Goal: Check status: Check status

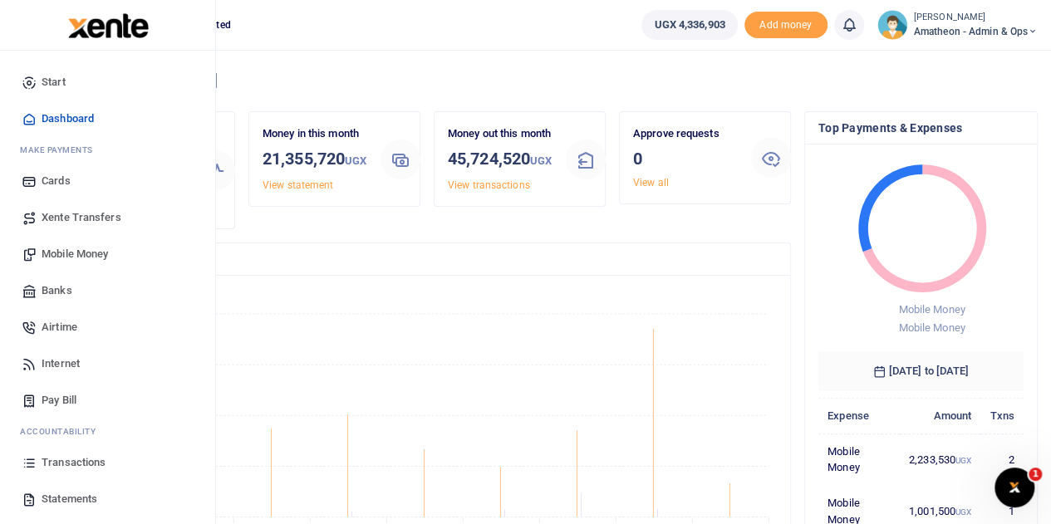
click at [57, 463] on span "Transactions" at bounding box center [74, 463] width 64 height 17
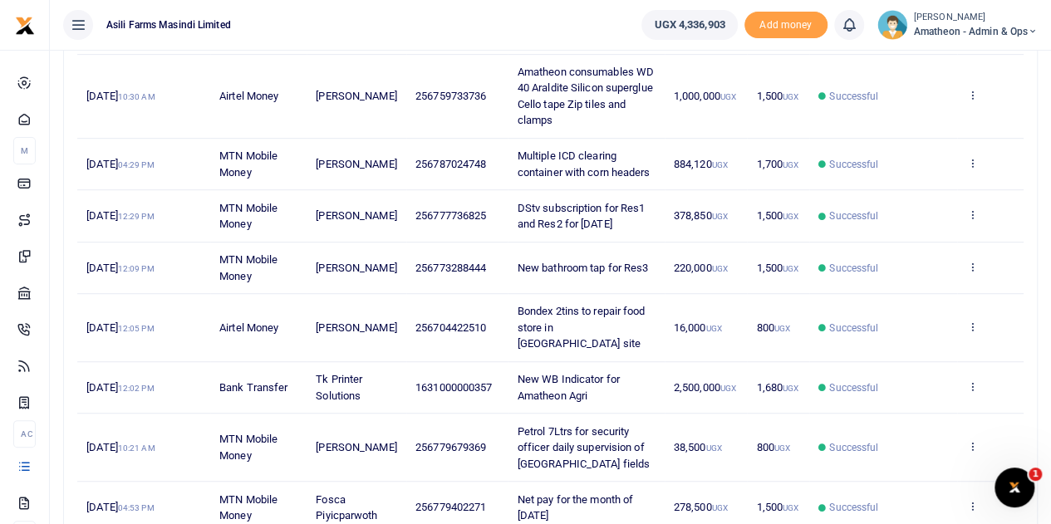
scroll to position [416, 0]
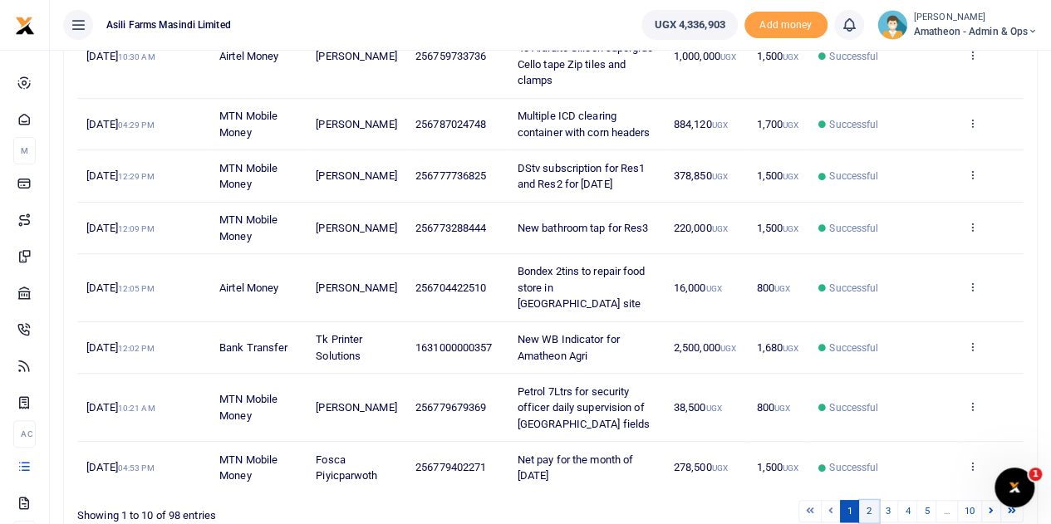
click at [871, 500] on link "2" at bounding box center [869, 511] width 20 height 22
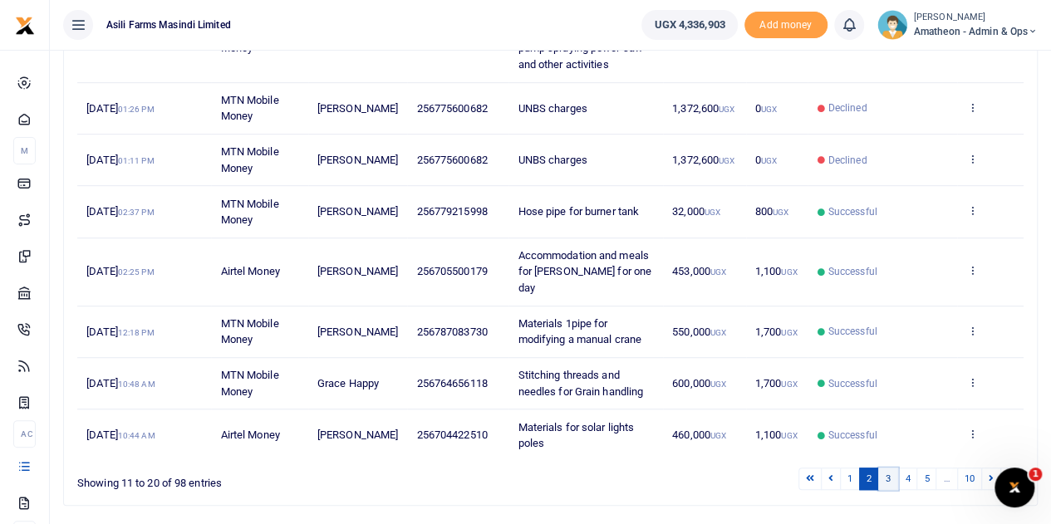
click at [892, 468] on link "3" at bounding box center [888, 479] width 20 height 22
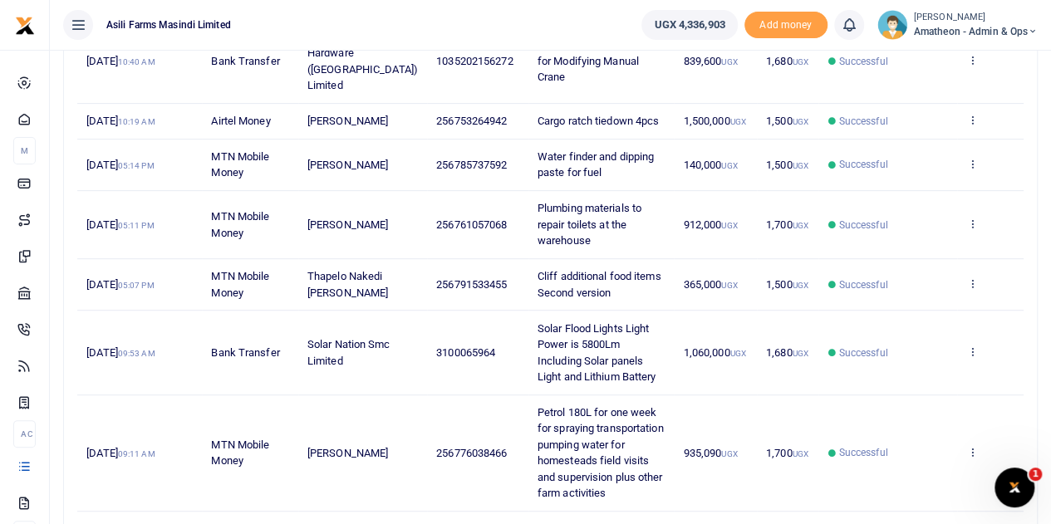
scroll to position [208, 0]
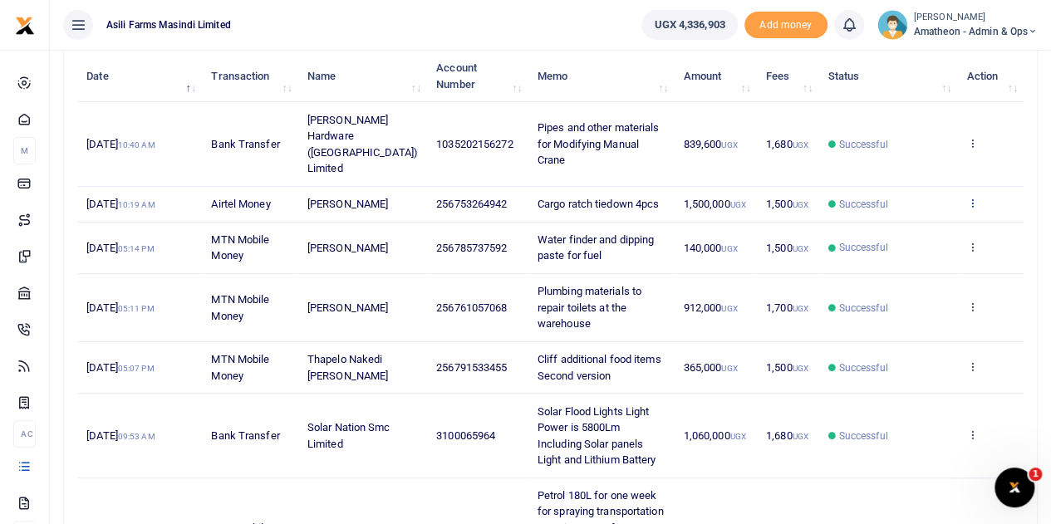
click at [972, 209] on icon at bounding box center [972, 203] width 11 height 12
click at [972, 140] on icon at bounding box center [972, 143] width 11 height 12
click at [928, 166] on link "View details" at bounding box center [911, 171] width 131 height 23
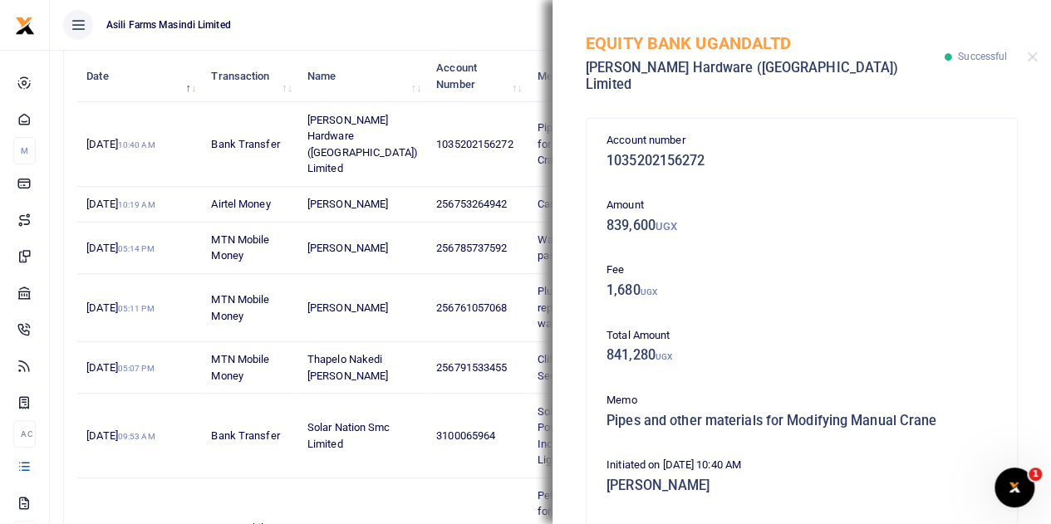
scroll to position [358, 0]
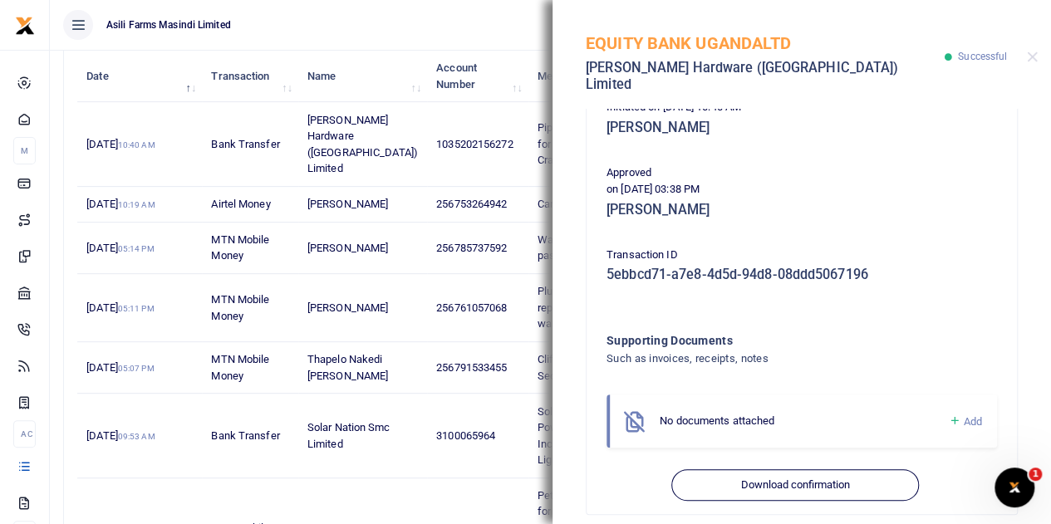
click at [1032, 42] on div "EQUITY BANK UGANDALTD [PERSON_NAME] Hardware (Uganda) Limited Successful" at bounding box center [802, 54] width 499 height 109
click at [1030, 52] on button "Close" at bounding box center [1032, 57] width 11 height 11
